Goal: Information Seeking & Learning: Learn about a topic

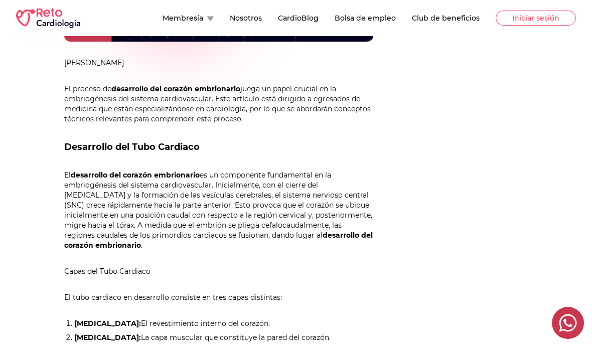
scroll to position [342, 0]
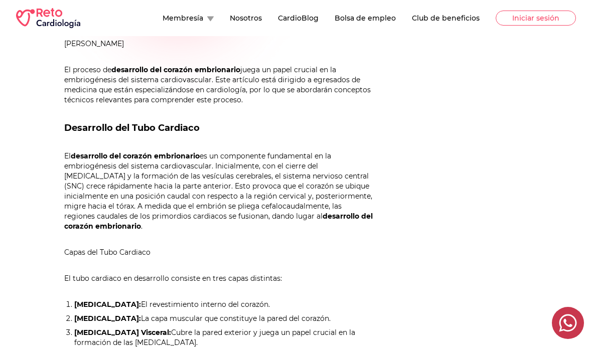
click at [70, 158] on p "El desarrollo del corazón embrionario es un componente fundamental en la embrio…" at bounding box center [218, 191] width 309 height 80
click at [70, 157] on p "El desarrollo del corazón embrionario es un componente fundamental en la embrio…" at bounding box center [218, 191] width 309 height 80
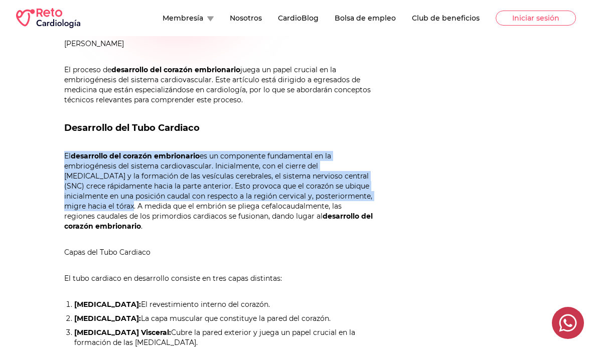
copy p "El desarrollo del corazón embrionario es un componente fundamental en la embrio…"
click at [104, 209] on p "El desarrollo del corazón embrionario es un componente fundamental en la embrio…" at bounding box center [218, 191] width 309 height 80
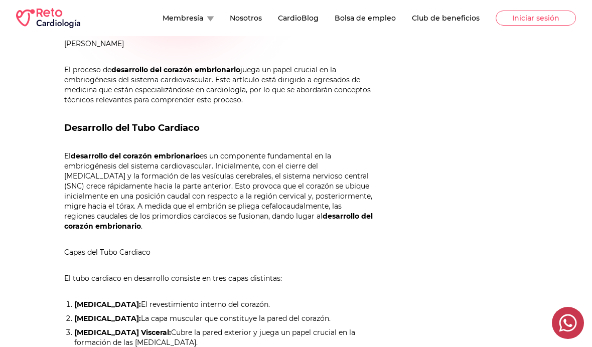
click at [73, 160] on strong "desarrollo del corazón embrionario" at bounding box center [135, 156] width 129 height 9
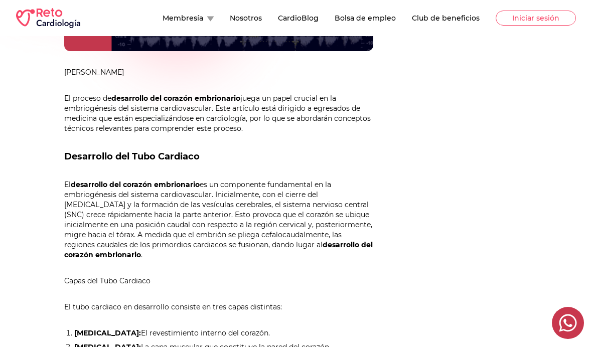
scroll to position [307, 0]
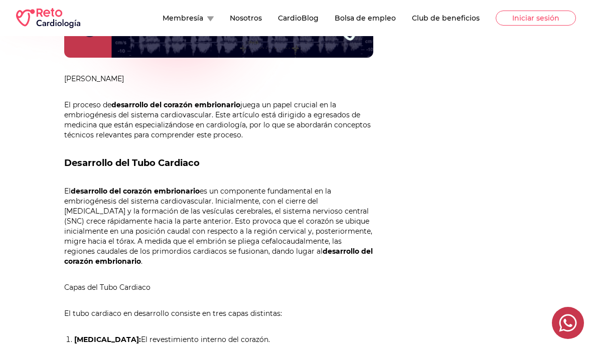
click at [71, 190] on p "El desarrollo del corazón embrionario es un componente fundamental en la embrio…" at bounding box center [218, 226] width 309 height 80
click at [73, 195] on strong "desarrollo del corazón embrionario" at bounding box center [135, 191] width 129 height 9
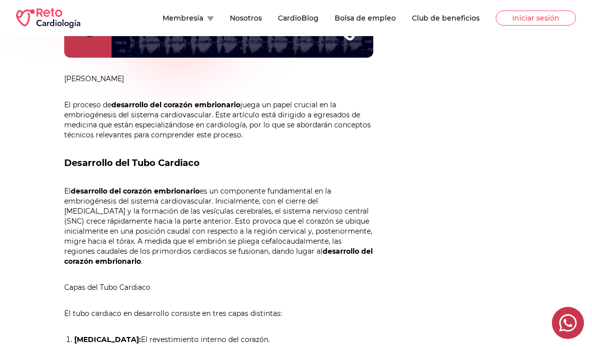
click at [72, 195] on strong "desarrollo del corazón embrionario" at bounding box center [135, 191] width 129 height 9
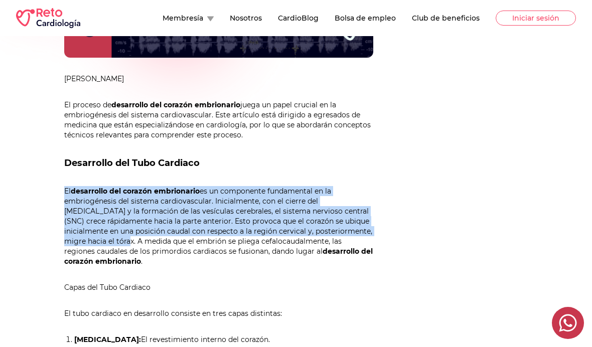
copy p "El desarrollo del corazón embrionario es un componente fundamental en la embrio…"
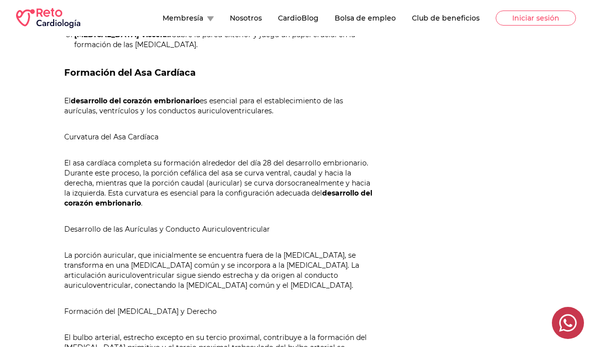
scroll to position [639, 0]
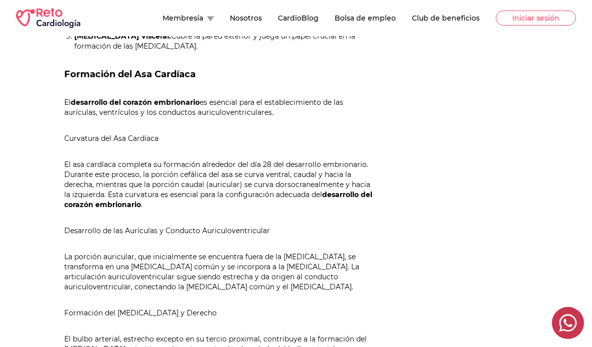
click at [494, 286] on div "Categorías Práctica en cardiología Eventos Estudios de Cardiología Efemérides" at bounding box center [498, 74] width 155 height 1076
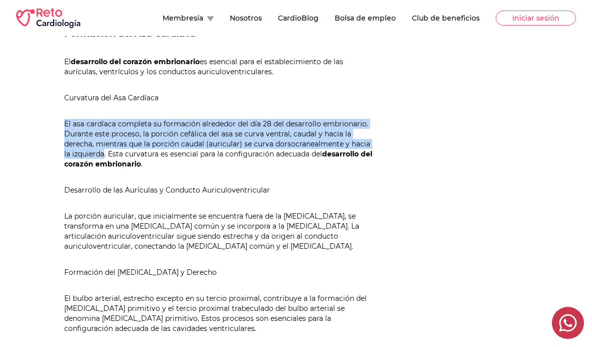
scroll to position [715, 0]
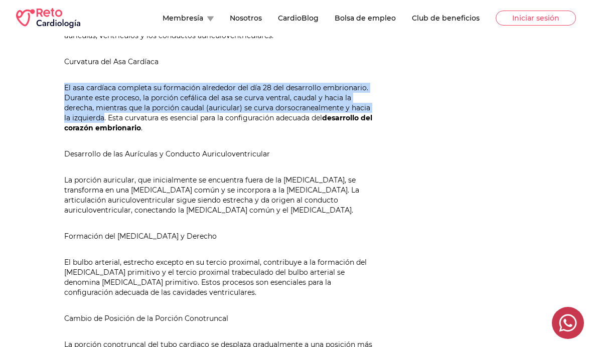
click at [437, 2] on div "Membresía Nosotros CardioBlog Bolsa de empleo Club de beneficios Iniciar sesión" at bounding box center [296, 18] width 592 height 36
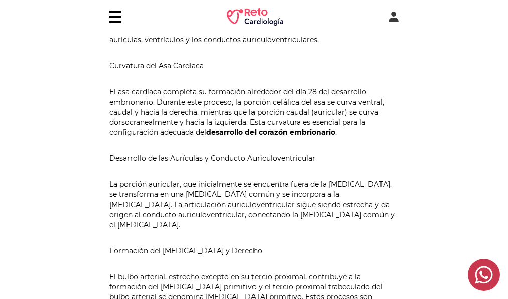
scroll to position [733, 0]
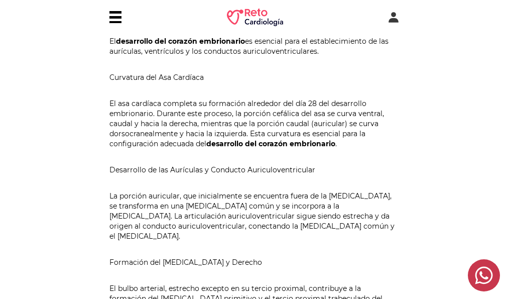
click at [109, 106] on p "El asa cardíaca completa su formación alrededor del día 28 del desarrollo embri…" at bounding box center [253, 123] width 289 height 50
click at [227, 93] on div "[PERSON_NAME] El proceso de desarrollo del corazón embrionario juega un papel c…" at bounding box center [253, 116] width 289 height 873
click at [112, 106] on p "El asa cardíaca completa su formación alrededor del día 28 del desarrollo embri…" at bounding box center [253, 123] width 289 height 50
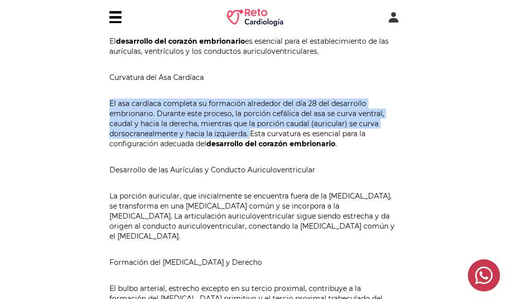
copy p "El asa cardíaca completa su formación alrededor del día 28 del desarrollo embri…"
click at [252, 144] on strong "desarrollo del corazón embrionario" at bounding box center [270, 143] width 129 height 9
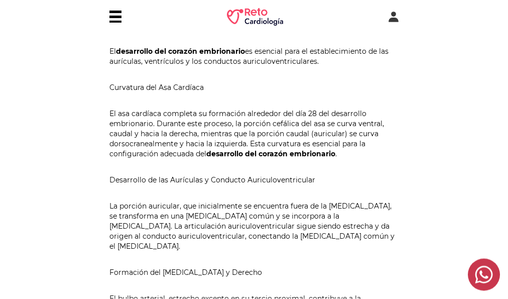
scroll to position [721, 0]
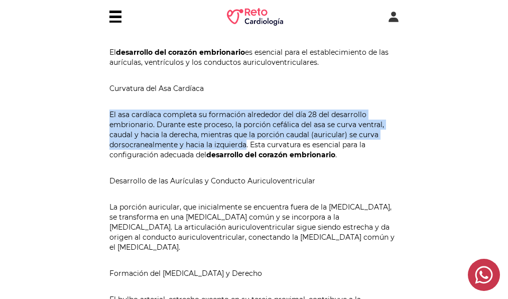
copy p "El asa cardíaca completa su formación alrededor del día 28 del desarrollo embri…"
click at [319, 195] on div "[PERSON_NAME] El proceso de desarrollo del corazón embrionario juega un papel c…" at bounding box center [253, 128] width 289 height 873
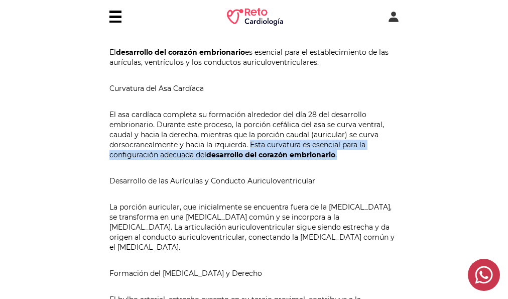
copy p "Esta curvatura es esencial para la configuración adecuada del desarrollo del co…"
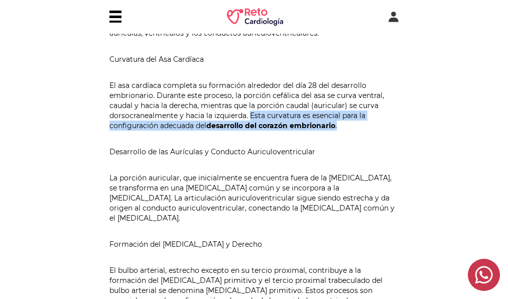
scroll to position [753, 0]
